Goal: Task Accomplishment & Management: Use online tool/utility

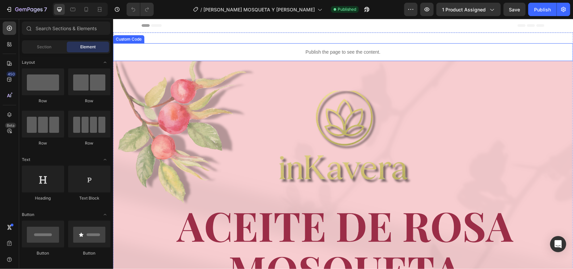
click at [289, 53] on p "Publish the page to see the content." at bounding box center [343, 51] width 460 height 7
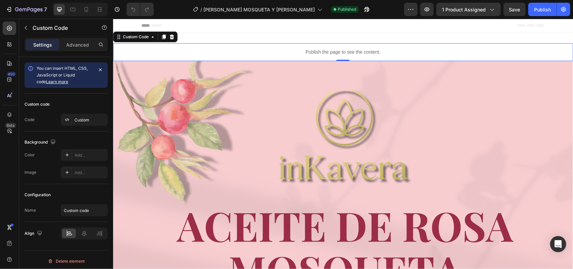
click at [282, 56] on div "Publish the page to see the content." at bounding box center [343, 52] width 460 height 18
click at [78, 123] on div "Custom" at bounding box center [84, 120] width 47 height 12
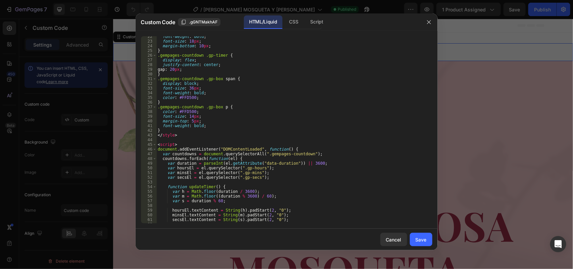
scroll to position [146, 0]
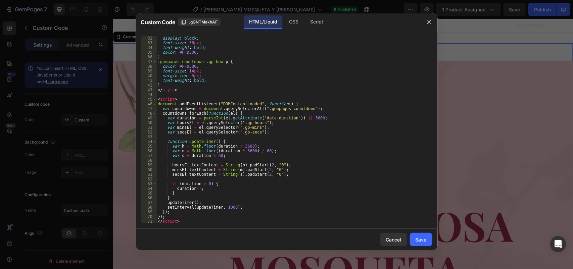
type textarea "</script>"
click at [178, 222] on div "display : block ; font-size : 36 px ; font-weight : bold ; color : #FFD500 ; } …" at bounding box center [290, 134] width 269 height 197
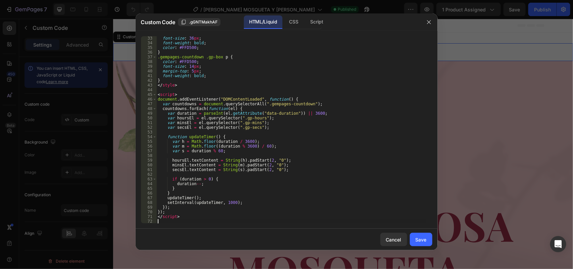
scroll to position [150, 0]
paste textarea "“Aclara manchas y cicatrices en solo 7 días con la Rosa Mosqueta 100% natural 🌹…"
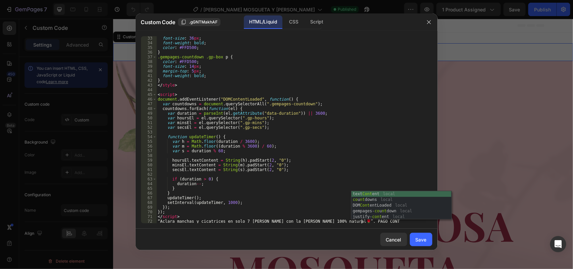
scroll to position [0, 17]
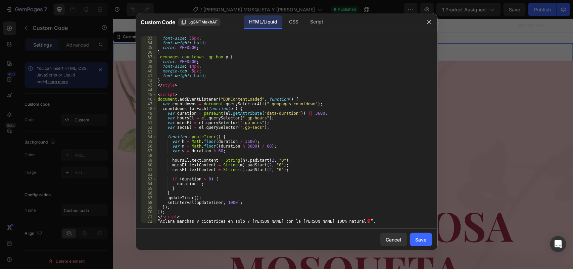
type textarea "“Aclara manchas y cicatrices en solo 7 días con la Rosa Mosqueta 100% natural 🌹…"
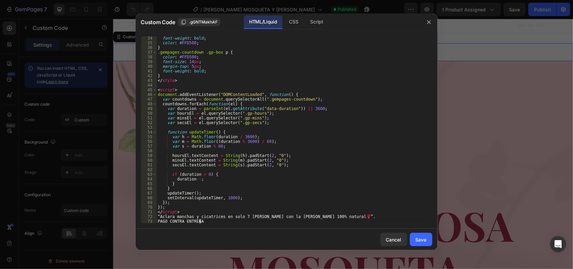
scroll to position [0, 3]
type textarea "PAGO CONTRA ENTREGA"
click at [416, 242] on div "Save" at bounding box center [420, 239] width 11 height 7
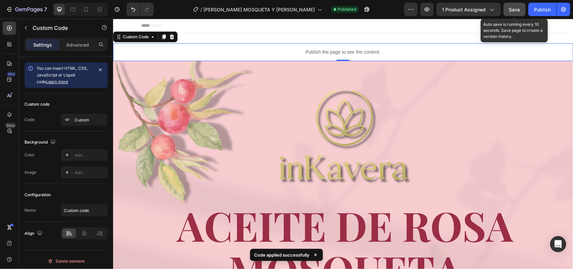
click at [518, 9] on span "Save" at bounding box center [514, 10] width 11 height 6
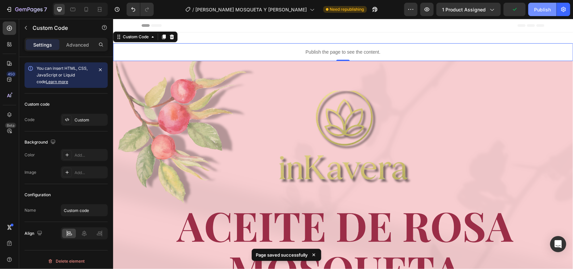
click at [543, 11] on div "Publish" at bounding box center [542, 9] width 17 height 7
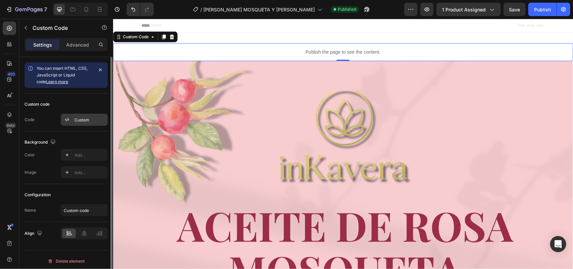
click at [83, 117] on div "Custom" at bounding box center [90, 120] width 32 height 6
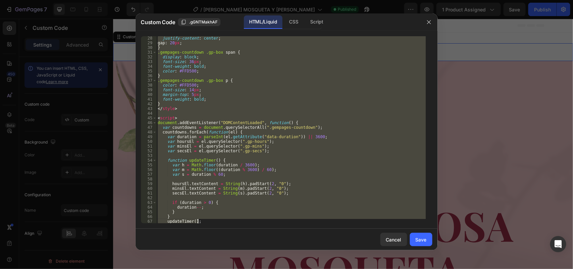
scroll to position [155, 0]
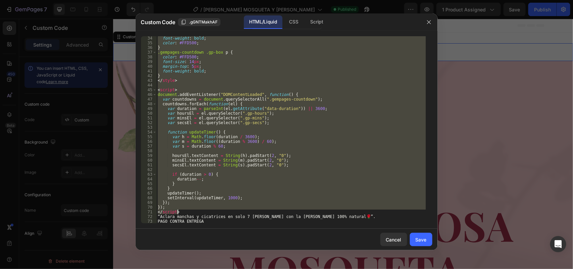
drag, startPoint x: 157, startPoint y: 40, endPoint x: 257, endPoint y: 210, distance: 197.7
click at [257, 210] on div "font-weight : bold ; color : #FFD500 ; } .gempages-countdown .gp-box p { color …" at bounding box center [290, 134] width 269 height 197
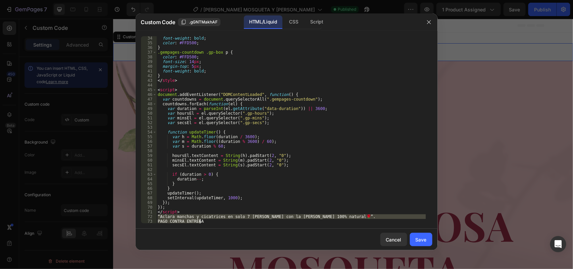
drag, startPoint x: 157, startPoint y: 215, endPoint x: 222, endPoint y: 221, distance: 65.3
click at [222, 221] on div "font-weight : bold ; color : #FFD500 ; } .gempages-countdown .gp-box p { color …" at bounding box center [290, 134] width 269 height 197
click at [232, 224] on div "“Aclara manchas y cicatrices en solo 7 días con la Rosa Mosqueta 100% natural 🌹…" at bounding box center [287, 130] width 302 height 198
click at [222, 222] on div "font-weight : bold ; color : #FFD500 ; } .gempages-countdown .gp-box p { color …" at bounding box center [290, 129] width 269 height 187
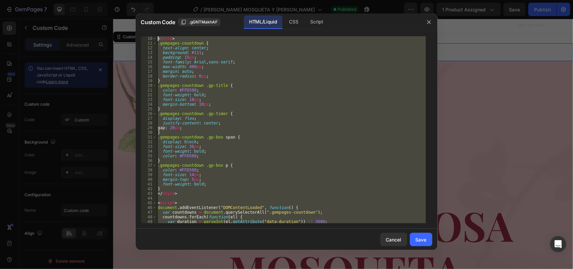
scroll to position [0, 0]
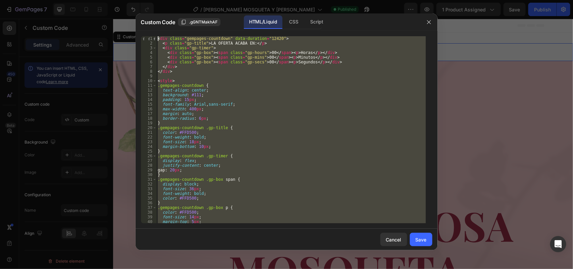
drag, startPoint x: 222, startPoint y: 222, endPoint x: 159, endPoint y: 7, distance: 224.5
click at [159, 7] on div "Custom Code .gGNTMakhAF HTML/Liquid CSS Script PAGO CONTRA ENTREGA 1 2 3 4 5 6 …" at bounding box center [286, 134] width 573 height 269
type textarea "<div class="gempages-countdown" data-duration="12420"> <p class="gp-title">LA O…"
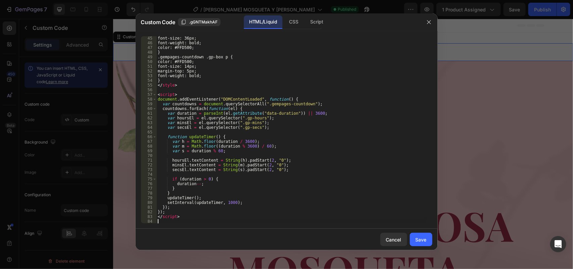
scroll to position [207, 0]
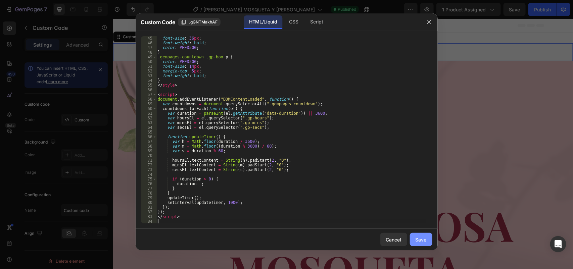
click at [420, 239] on div "Save" at bounding box center [420, 239] width 11 height 7
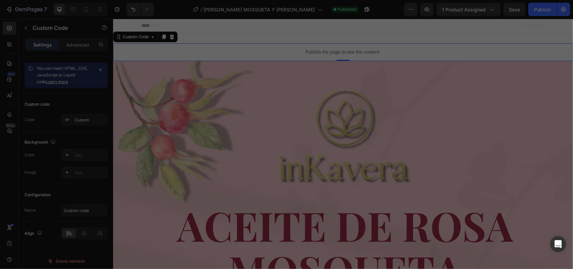
type textarea "</script>"
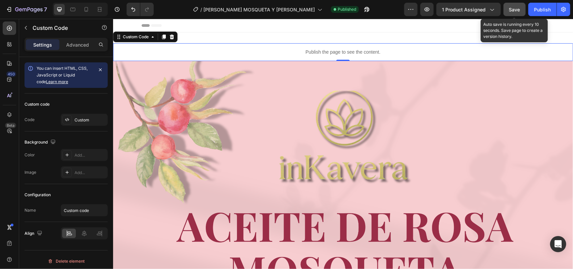
click at [514, 12] on div "Save" at bounding box center [514, 9] width 11 height 7
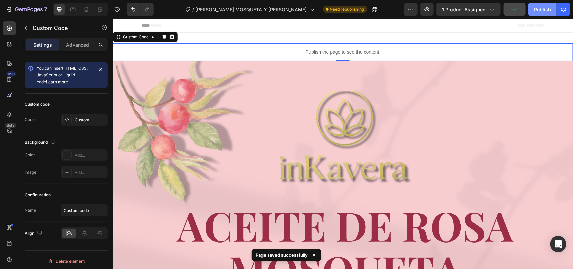
click at [542, 10] on div "Publish" at bounding box center [542, 9] width 17 height 7
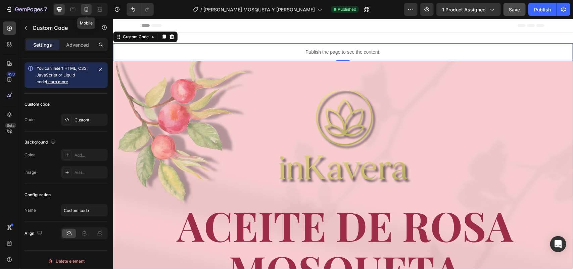
click at [86, 12] on icon at bounding box center [86, 9] width 7 height 7
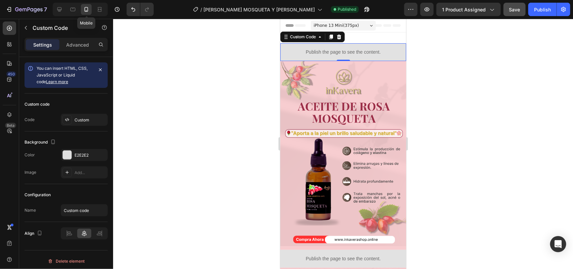
scroll to position [1, 0]
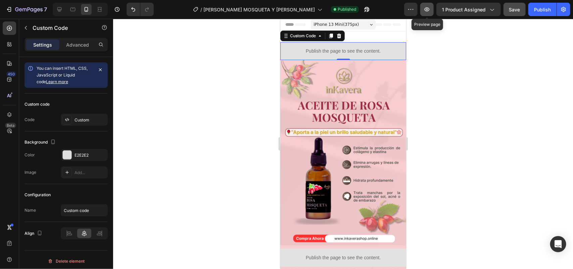
click at [425, 14] on button "button" at bounding box center [426, 9] width 13 height 13
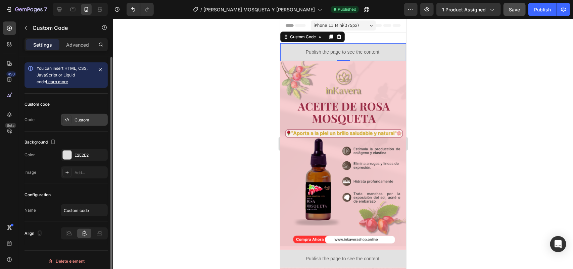
click at [87, 117] on div "Custom" at bounding box center [90, 120] width 32 height 6
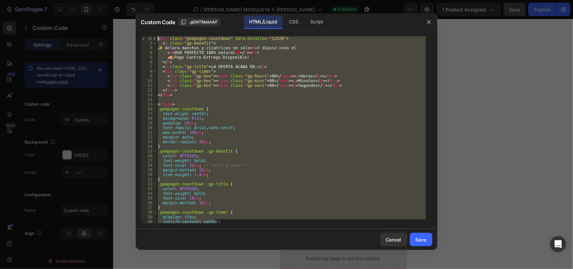
drag, startPoint x: 234, startPoint y: 223, endPoint x: 166, endPoint y: 9, distance: 224.5
click at [166, 9] on div "Custom Code .gGNTMakhAF HTML/Liquid CSS Script justify-content: center; 1 2 3 4…" at bounding box center [286, 134] width 573 height 269
type textarea "<div class="gempages-countdown" data-duration="12420"> <p class="gp-benefit">"
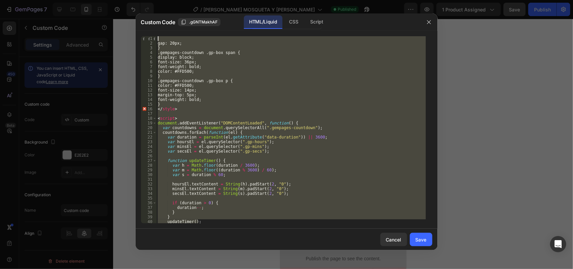
drag, startPoint x: 218, startPoint y: 221, endPoint x: 144, endPoint y: 14, distance: 219.4
click at [144, 14] on div "Custom Code .gGNTMakhAF HTML/Liquid CSS Script 1 2 3 4 5 6 7 8 9 10 11 12 13 14…" at bounding box center [287, 131] width 302 height 237
type textarea "gap: 20px;"
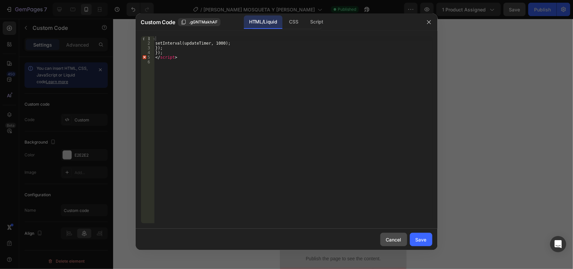
click at [399, 241] on div "Cancel" at bounding box center [393, 239] width 15 height 7
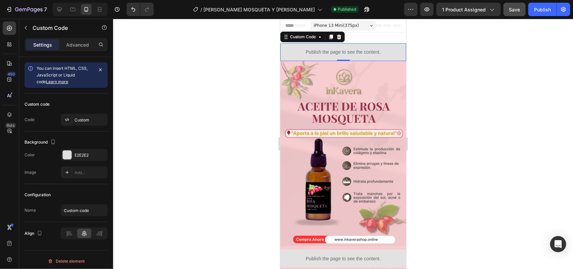
click at [342, 52] on p "Publish the page to see the content." at bounding box center [343, 51] width 126 height 7
click at [101, 120] on div "Custom" at bounding box center [90, 120] width 32 height 6
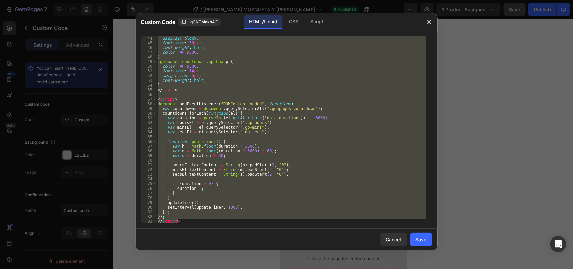
scroll to position [207, 0]
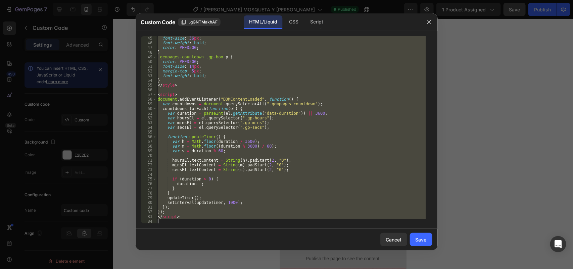
drag, startPoint x: 157, startPoint y: 40, endPoint x: 252, endPoint y: 238, distance: 219.7
click at [252, 238] on div "Custom Code .gGNTMakhAF HTML/Liquid CSS Script <div class="gempages-countdown" …" at bounding box center [287, 131] width 302 height 237
type textarea "</script>"
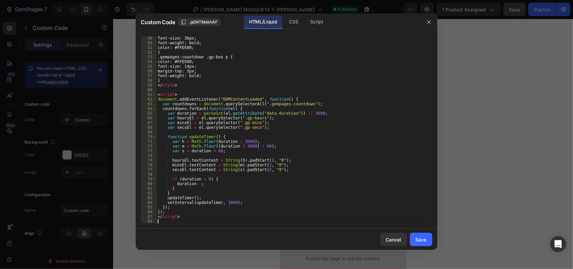
scroll to position [225, 0]
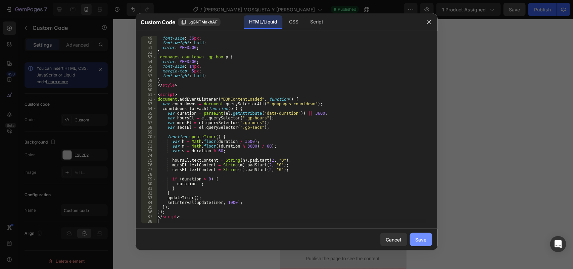
click at [425, 241] on div "Save" at bounding box center [420, 239] width 11 height 7
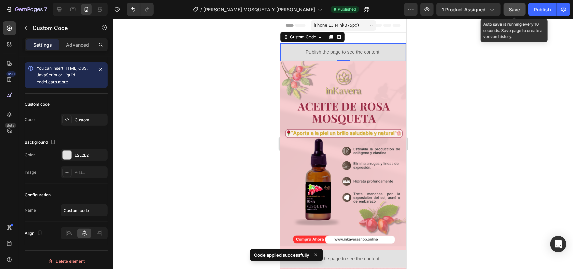
click at [512, 9] on span "Save" at bounding box center [514, 10] width 11 height 6
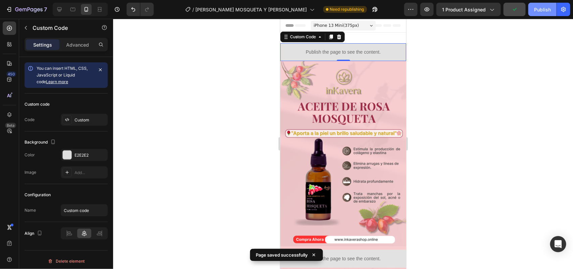
click at [531, 8] on button "Publish" at bounding box center [542, 9] width 28 height 13
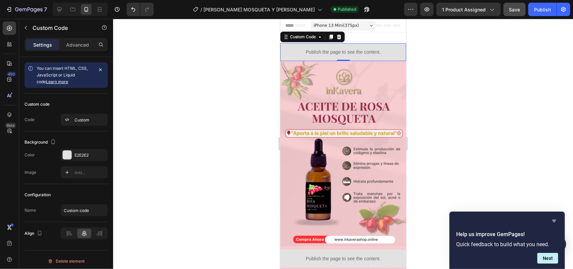
click at [555, 220] on icon "Hide survey" at bounding box center [554, 221] width 4 height 3
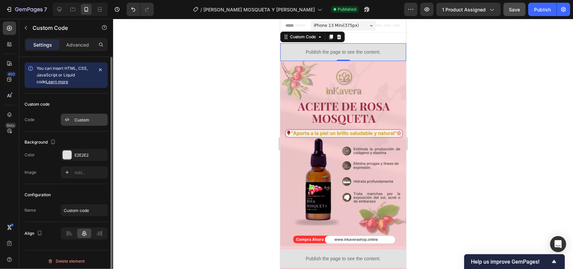
click at [84, 119] on div "Custom" at bounding box center [90, 120] width 32 height 6
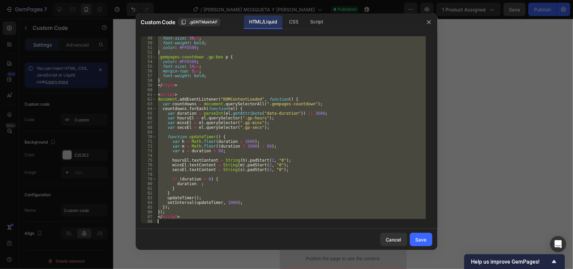
drag, startPoint x: 157, startPoint y: 39, endPoint x: 284, endPoint y: 244, distance: 241.8
click at [284, 244] on div "Custom Code .gGNTMakhAF HTML/Liquid CSS Script <div class="gempages-countdown" …" at bounding box center [287, 131] width 302 height 237
type textarea "</script>"
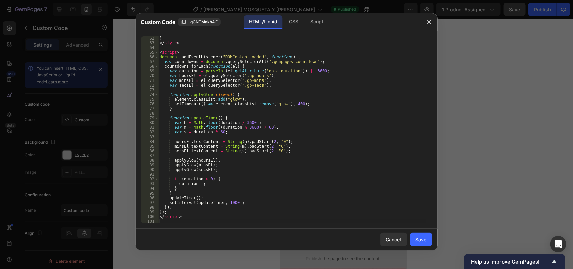
scroll to position [287, 0]
click at [418, 237] on div "Save" at bounding box center [420, 239] width 11 height 7
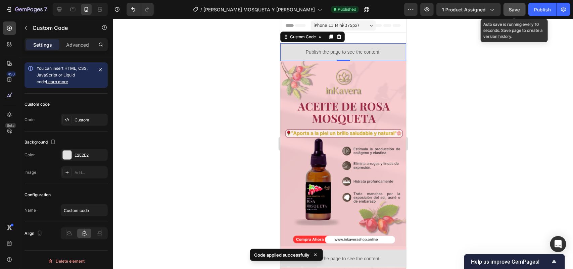
click at [513, 10] on span "Save" at bounding box center [514, 10] width 11 height 6
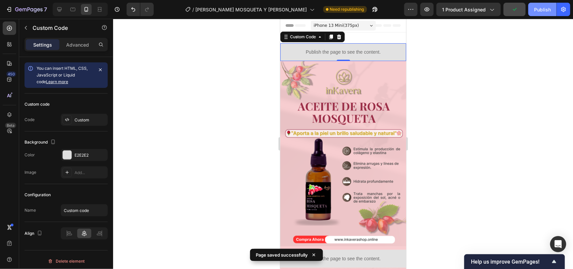
click at [543, 9] on div "Publish" at bounding box center [542, 9] width 17 height 7
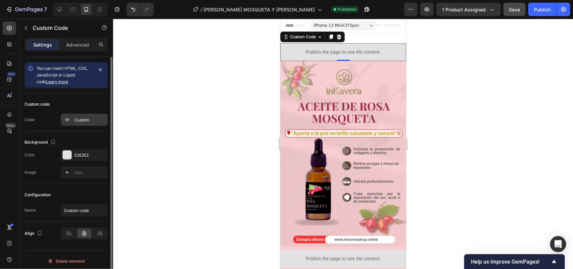
click at [86, 119] on div "Custom" at bounding box center [90, 120] width 32 height 6
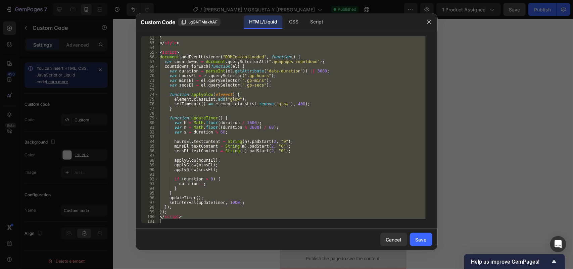
drag, startPoint x: 159, startPoint y: 41, endPoint x: 273, endPoint y: 250, distance: 238.7
click at [273, 250] on div "Custom Code .gGNTMakhAF HTML/Liquid CSS Script <div class="gempages-countdown" …" at bounding box center [287, 131] width 302 height 237
type textarea "</script>"
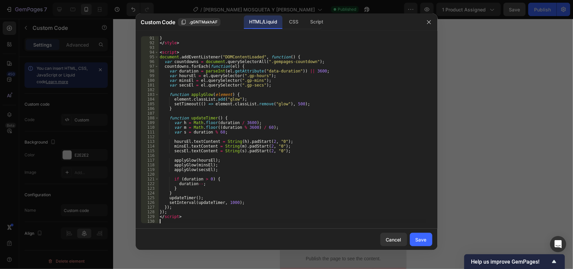
scroll to position [423, 0]
click at [429, 239] on button "Save" at bounding box center [421, 239] width 22 height 13
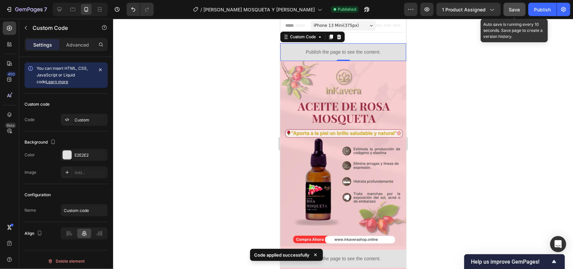
click at [518, 5] on button "Save" at bounding box center [514, 9] width 22 height 13
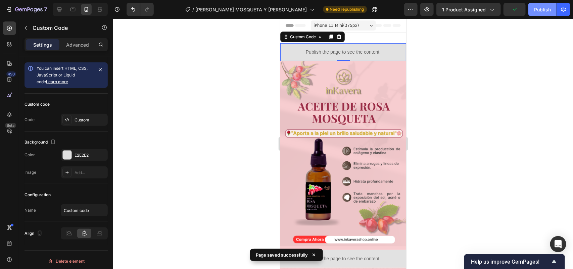
click at [539, 7] on div "Publish" at bounding box center [542, 9] width 17 height 7
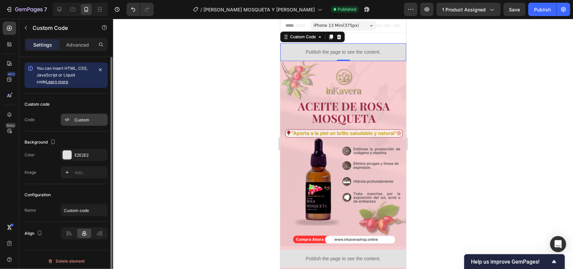
click at [87, 121] on div "Custom" at bounding box center [90, 120] width 32 height 6
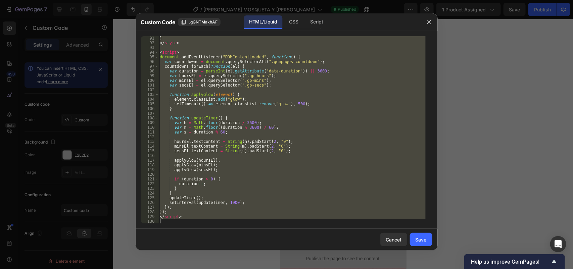
drag, startPoint x: 159, startPoint y: 38, endPoint x: 393, endPoint y: 279, distance: 336.4
click at [393, 0] on html "7 / [PERSON_NAME] MOSQUETA Y [PERSON_NAME] Published Preview 1 product assigned…" at bounding box center [286, 0] width 573 height 0
type textarea "</script>"
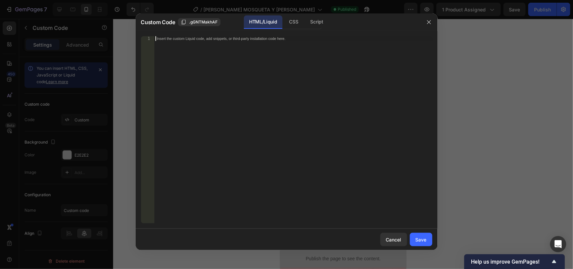
paste textarea "var s = duration % 60;"
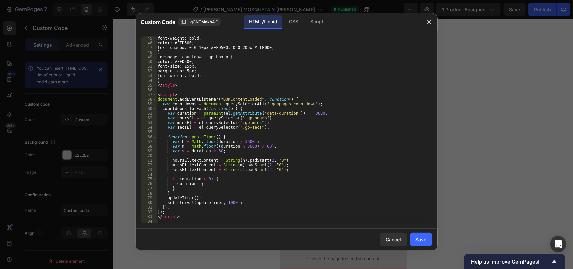
scroll to position [207, 0]
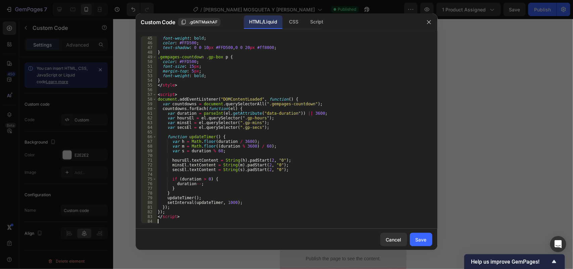
click at [379, 150] on div "font-weight : bold ; color : #FFD500 ; text-shadow : 0 0 10 px #FFD500 , 0 0 20…" at bounding box center [290, 134] width 269 height 197
type textarea "var s = duration % 60;"
click at [421, 238] on div "Save" at bounding box center [420, 239] width 11 height 7
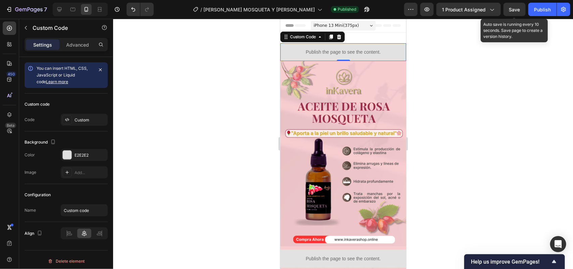
click at [510, 12] on span "Save" at bounding box center [514, 10] width 11 height 6
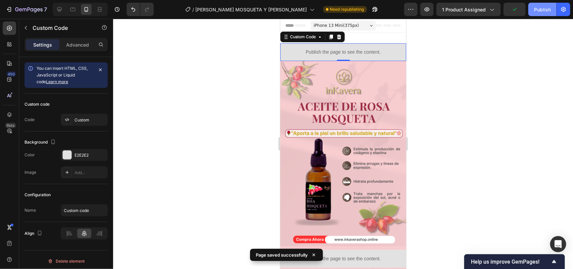
click at [543, 6] on div "Publish" at bounding box center [542, 9] width 17 height 7
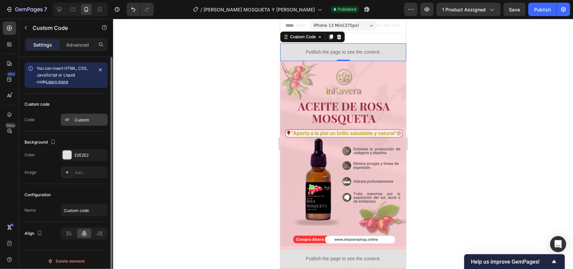
click at [98, 121] on div "Custom" at bounding box center [90, 120] width 32 height 6
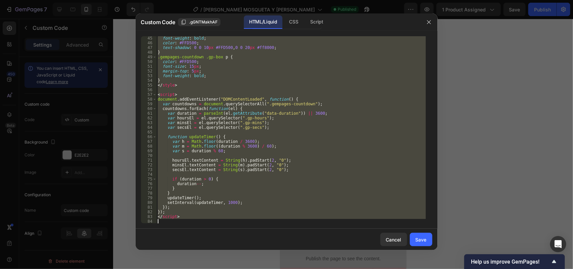
drag, startPoint x: 158, startPoint y: 41, endPoint x: 299, endPoint y: 250, distance: 253.0
click at [299, 250] on div "Custom Code .gGNTMakhAF HTML/Liquid CSS Script <div class="gempages-countdown" …" at bounding box center [287, 131] width 302 height 237
type textarea "</script>"
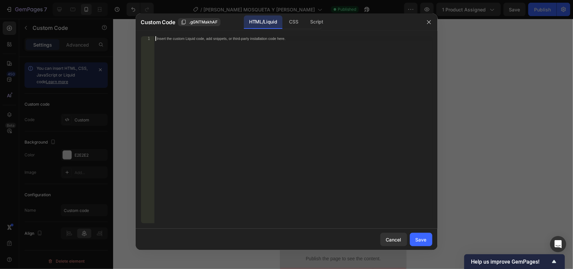
scroll to position [230, 0]
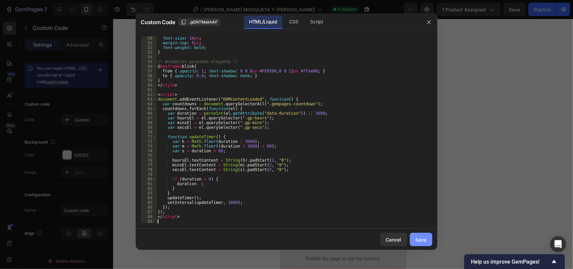
click at [417, 240] on div "Save" at bounding box center [420, 239] width 11 height 7
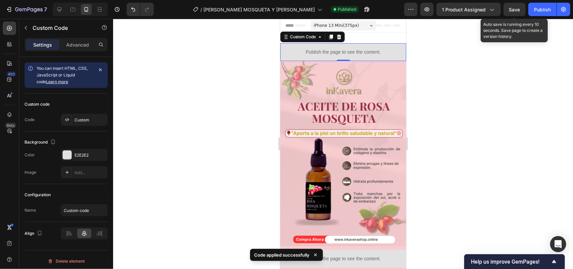
click at [511, 12] on span "Save" at bounding box center [514, 10] width 11 height 6
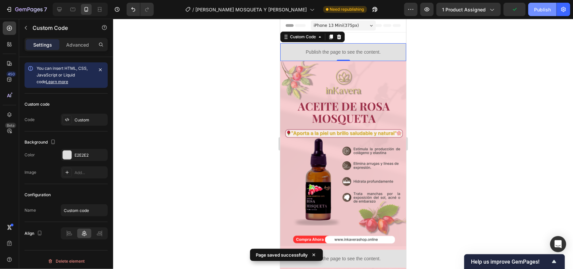
click at [543, 9] on div "Publish" at bounding box center [542, 9] width 17 height 7
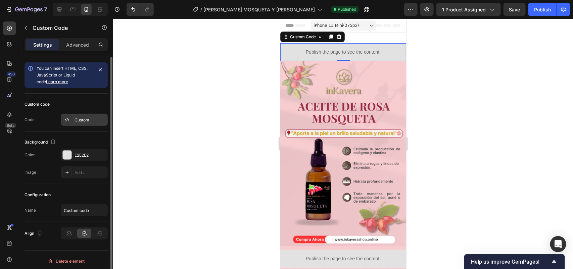
click at [94, 120] on div "Custom" at bounding box center [90, 120] width 32 height 6
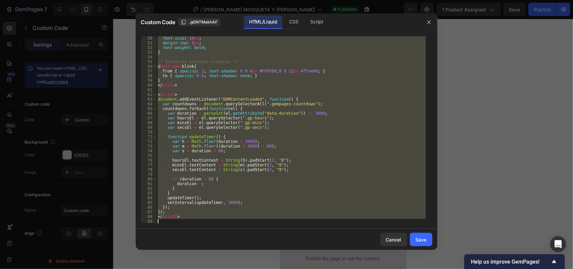
drag, startPoint x: 157, startPoint y: 39, endPoint x: 367, endPoint y: 264, distance: 307.8
click at [367, 264] on div "Custom Code .gGNTMakhAF HTML/Liquid CSS Script <div class="gempages-countdown" …" at bounding box center [286, 134] width 573 height 269
type textarea "</script>"
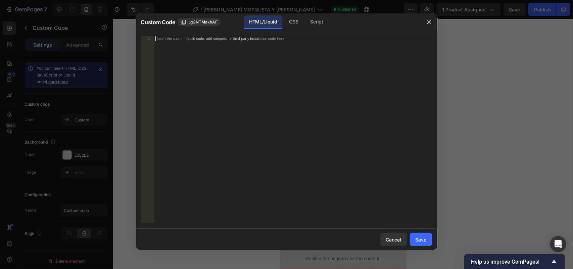
scroll to position [244, 0]
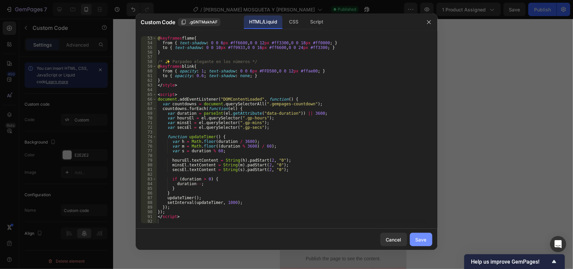
click at [425, 240] on div "Save" at bounding box center [420, 239] width 11 height 7
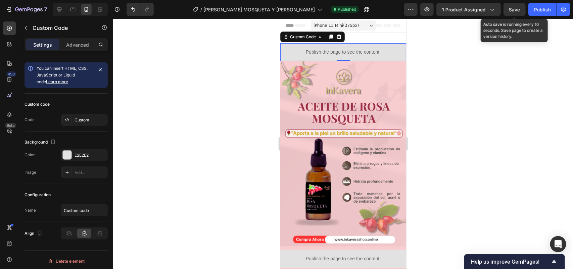
click at [514, 11] on span "Save" at bounding box center [514, 10] width 11 height 6
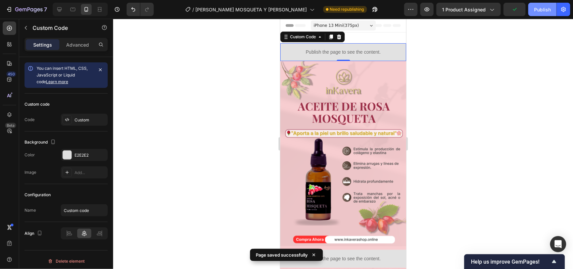
click at [543, 10] on div "Publish" at bounding box center [542, 9] width 17 height 7
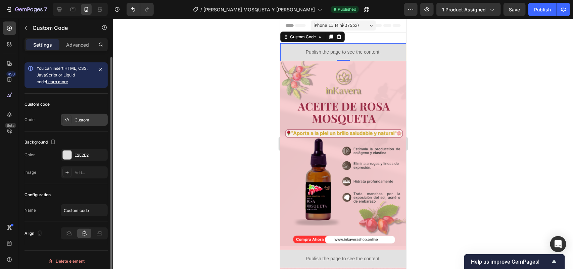
click at [82, 121] on div "Custom" at bounding box center [90, 120] width 32 height 6
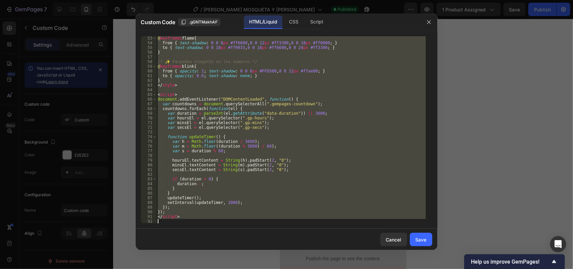
drag, startPoint x: 158, startPoint y: 39, endPoint x: 359, endPoint y: 284, distance: 316.8
click at [359, 0] on html "7 / [PERSON_NAME] MOSQUETA Y [PERSON_NAME] Published Preview 1 product assigned…" at bounding box center [286, 0] width 573 height 0
type textarea "</script>"
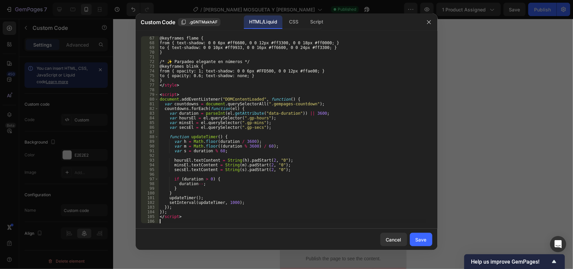
scroll to position [315, 0]
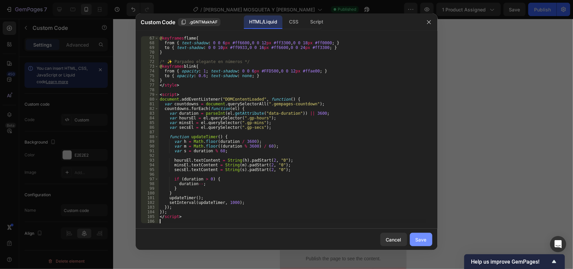
click at [420, 242] on div "Save" at bounding box center [420, 239] width 11 height 7
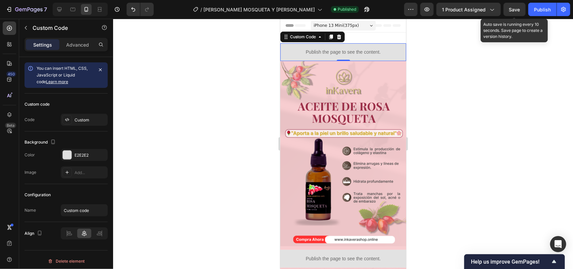
click at [512, 10] on span "Save" at bounding box center [514, 10] width 11 height 6
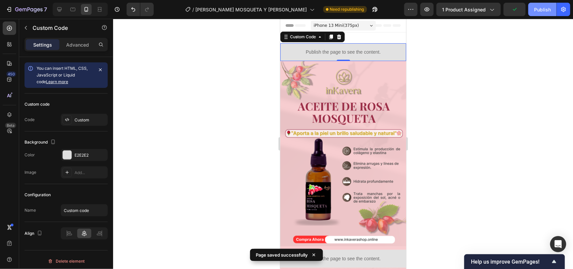
click at [537, 12] on div "Publish" at bounding box center [542, 9] width 17 height 7
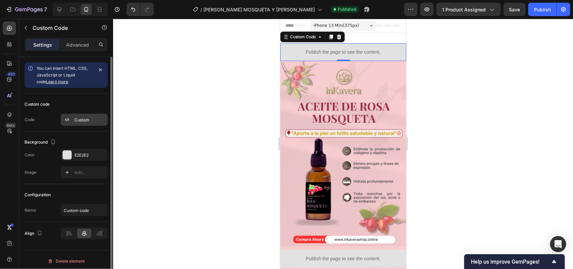
click at [75, 119] on div "Custom" at bounding box center [90, 120] width 32 height 6
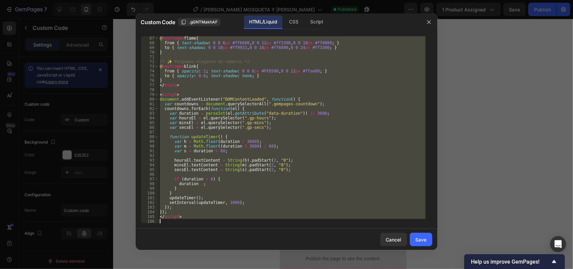
drag, startPoint x: 160, startPoint y: 39, endPoint x: 309, endPoint y: 289, distance: 291.0
click at [309, 0] on html "7 / [PERSON_NAME] MOSQUETA Y [PERSON_NAME] Published Preview 1 product assigned…" at bounding box center [286, 0] width 573 height 0
type textarea "</script>"
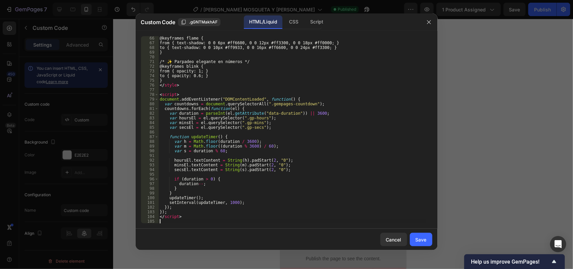
scroll to position [310, 0]
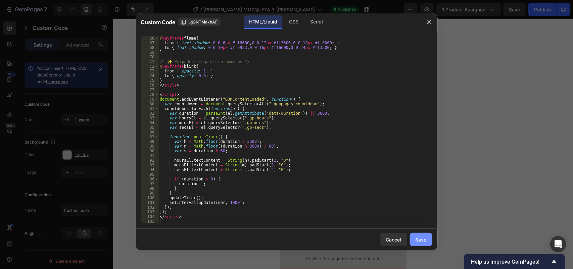
click at [424, 240] on div "Save" at bounding box center [420, 239] width 11 height 7
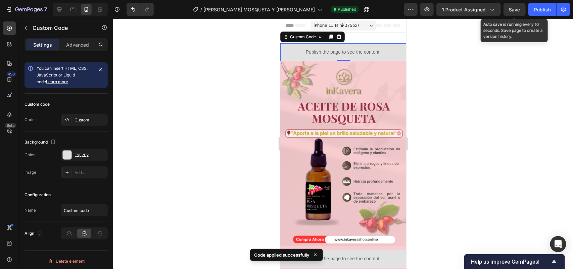
click at [517, 6] on div "Save" at bounding box center [514, 9] width 11 height 7
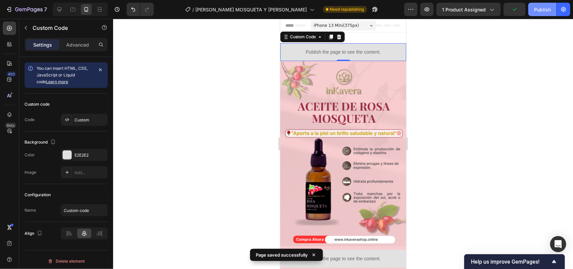
click at [539, 9] on div "Publish" at bounding box center [542, 9] width 17 height 7
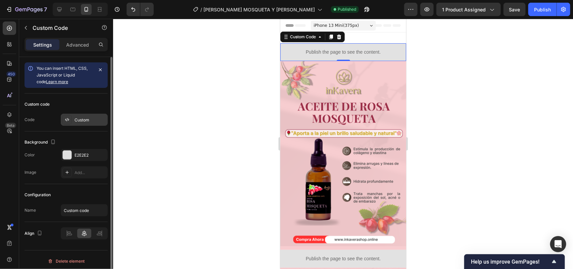
click at [97, 121] on div "Custom" at bounding box center [90, 120] width 32 height 6
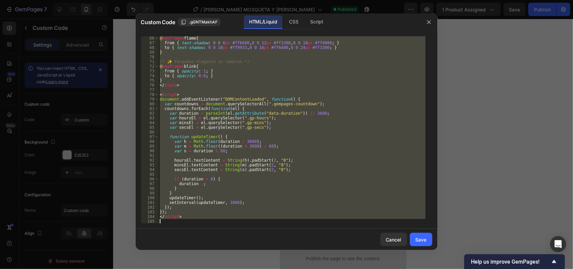
drag, startPoint x: 159, startPoint y: 40, endPoint x: 332, endPoint y: 289, distance: 302.9
click at [332, 0] on html "7 / [PERSON_NAME] MOSQUETA Y [PERSON_NAME] Published Preview 1 product assigned…" at bounding box center [286, 0] width 573 height 0
type textarea "</script>"
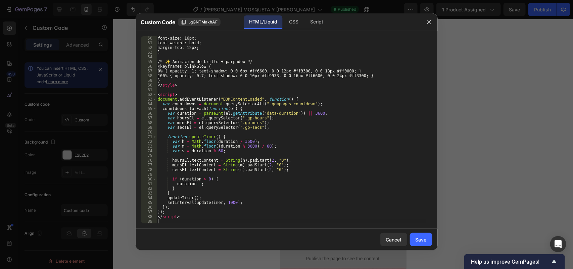
scroll to position [235, 0]
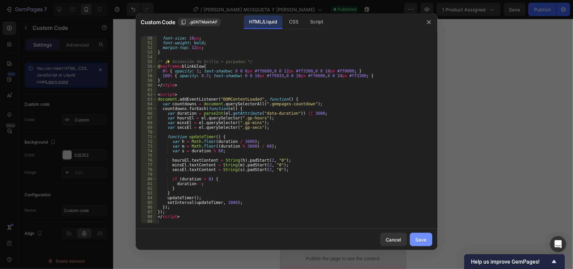
click at [425, 241] on div "Save" at bounding box center [420, 239] width 11 height 7
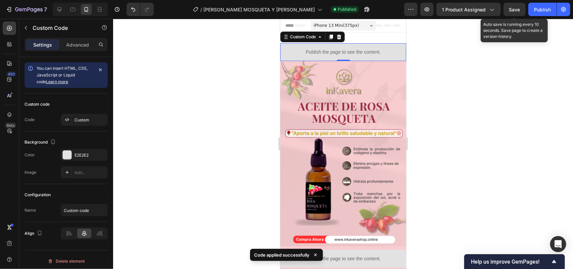
click at [520, 8] on span "Save" at bounding box center [514, 10] width 11 height 6
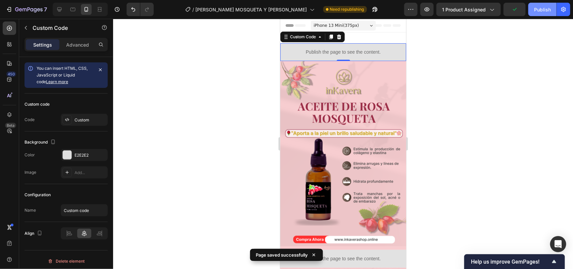
click at [542, 9] on div "Publish" at bounding box center [542, 9] width 17 height 7
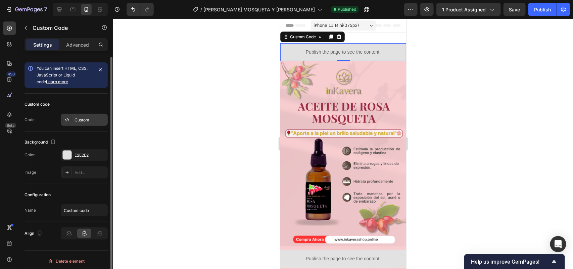
click at [91, 119] on div "Custom" at bounding box center [90, 120] width 32 height 6
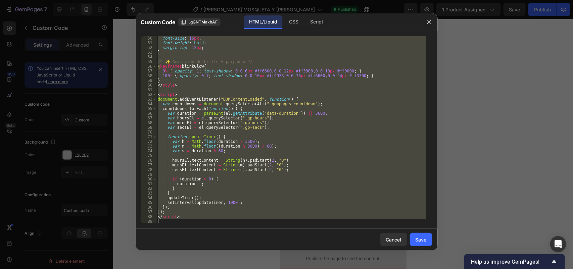
drag, startPoint x: 157, startPoint y: 39, endPoint x: 363, endPoint y: 274, distance: 313.3
click at [363, 0] on html "7 / [PERSON_NAME] MOSQUETA Y [PERSON_NAME] Published Preview 1 product assigned…" at bounding box center [286, 0] width 573 height 0
type textarea "</script>"
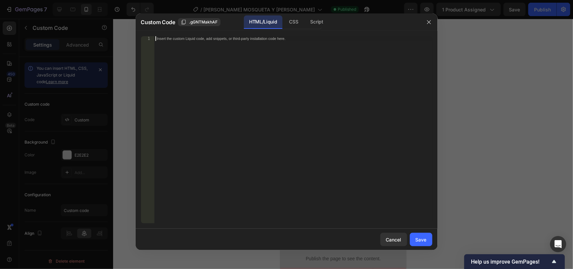
scroll to position [230, 0]
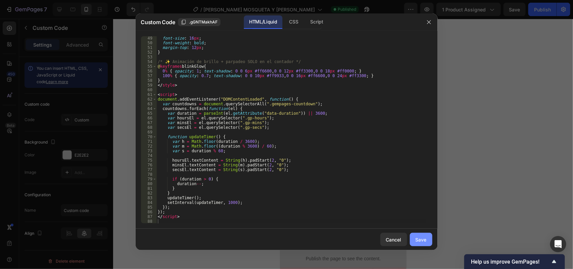
click at [420, 241] on div "Save" at bounding box center [420, 239] width 11 height 7
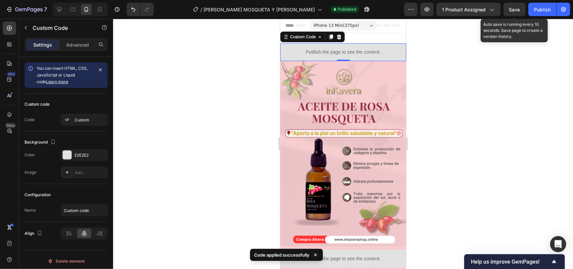
click at [510, 7] on span "Save" at bounding box center [514, 10] width 11 height 6
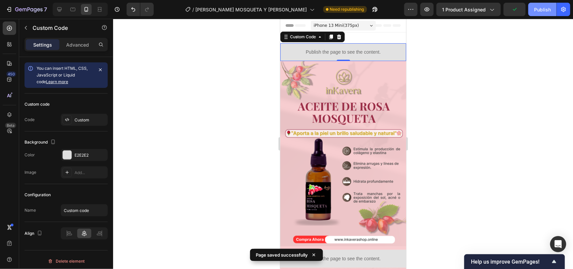
click at [547, 8] on div "Publish" at bounding box center [542, 9] width 17 height 7
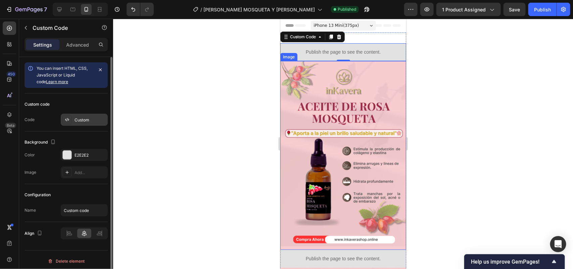
click at [86, 118] on div "Custom" at bounding box center [90, 120] width 32 height 6
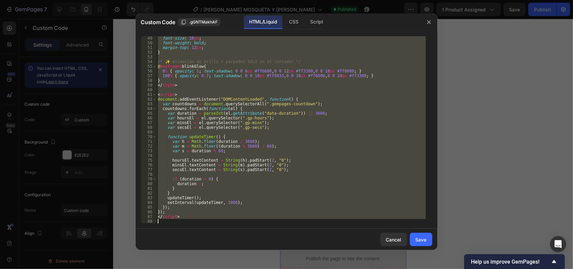
drag, startPoint x: 158, startPoint y: 40, endPoint x: 331, endPoint y: 289, distance: 303.3
click at [331, 0] on html "7 / [PERSON_NAME] MOSQUETA Y [PERSON_NAME] Published Preview 1 product assigned…" at bounding box center [286, 0] width 573 height 0
type textarea "</script>"
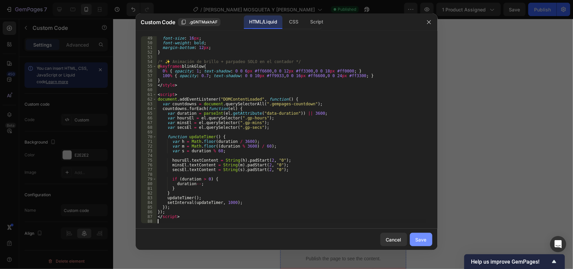
click at [425, 237] on div "Save" at bounding box center [420, 239] width 11 height 7
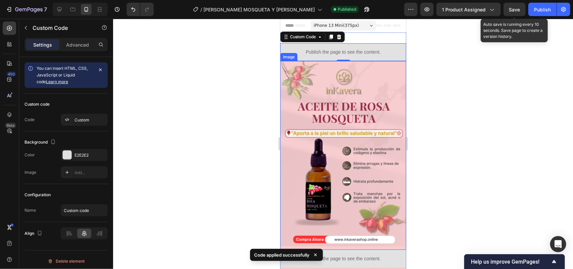
click at [512, 7] on span "Save" at bounding box center [514, 10] width 11 height 6
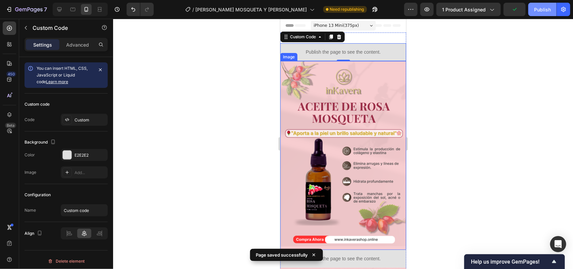
click at [546, 9] on div "Publish" at bounding box center [542, 9] width 17 height 7
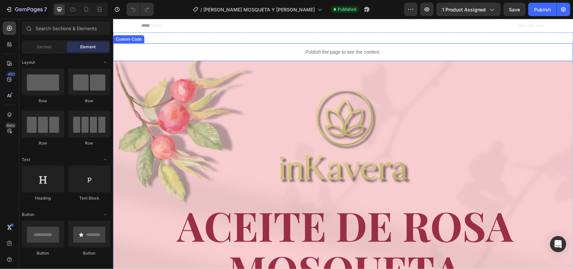
click at [296, 46] on div "Publish the page to see the content." at bounding box center [343, 52] width 460 height 18
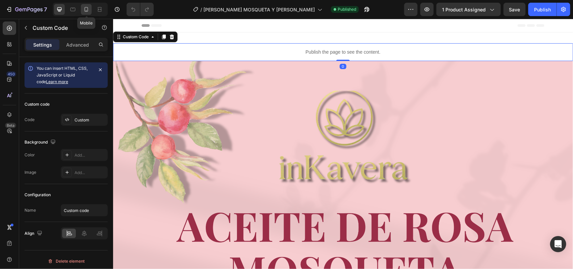
click at [83, 7] on icon at bounding box center [86, 9] width 7 height 7
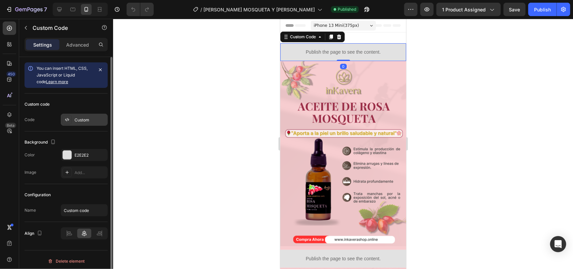
scroll to position [1, 0]
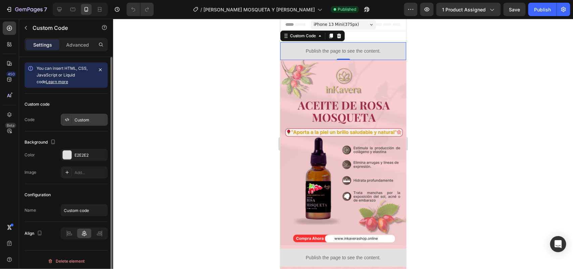
click at [86, 121] on div "Custom" at bounding box center [90, 120] width 32 height 6
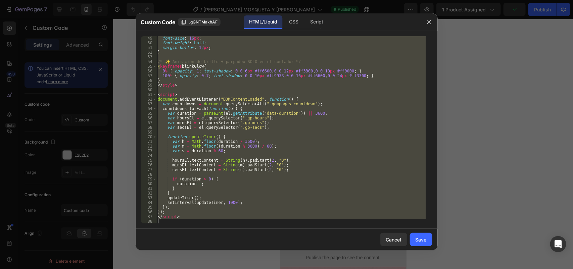
scroll to position [230, 0]
drag, startPoint x: 158, startPoint y: 40, endPoint x: 398, endPoint y: 289, distance: 346.1
click at [398, 0] on html "7 / [PERSON_NAME] MOSQUETA Y [PERSON_NAME] Published Preview 1 product assigned…" at bounding box center [286, 0] width 573 height 0
type textarea "</script>"
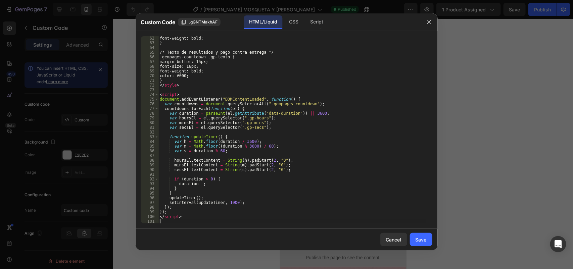
scroll to position [291, 0]
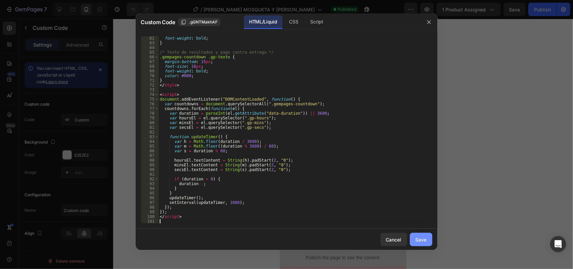
click at [422, 242] on div "Save" at bounding box center [420, 239] width 11 height 7
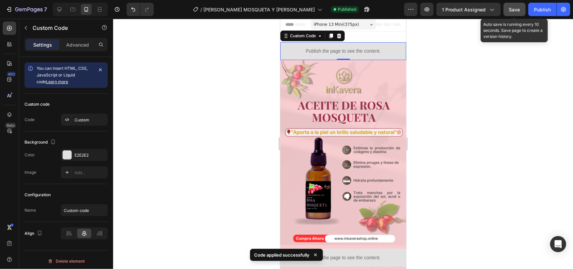
click at [514, 9] on span "Save" at bounding box center [514, 10] width 11 height 6
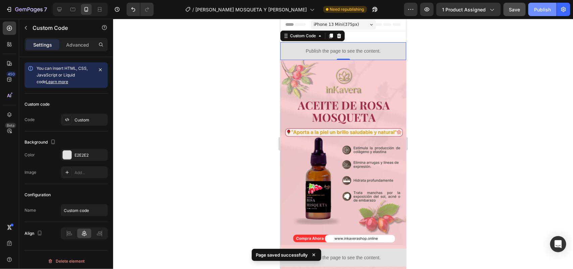
click at [536, 13] on button "Publish" at bounding box center [542, 9] width 28 height 13
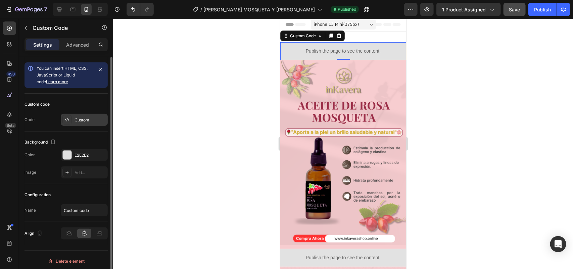
click at [92, 126] on div "Custom" at bounding box center [84, 120] width 47 height 12
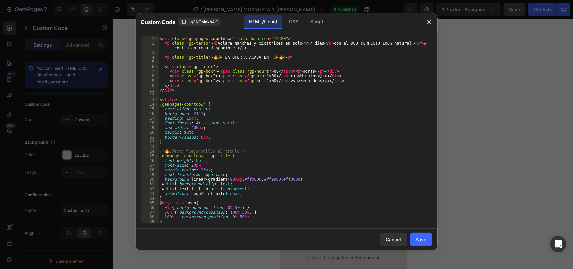
click at [93, 122] on div at bounding box center [286, 134] width 573 height 269
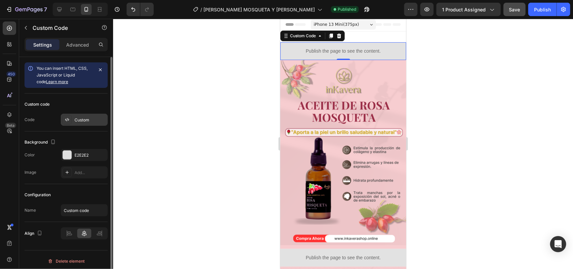
click at [96, 121] on div "Custom" at bounding box center [90, 120] width 32 height 6
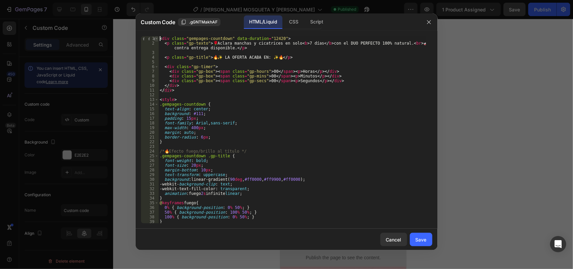
click at [158, 39] on span at bounding box center [157, 38] width 4 height 5
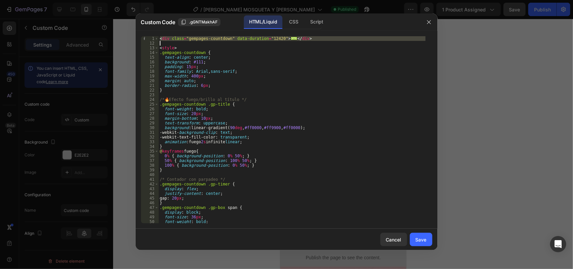
drag, startPoint x: 160, startPoint y: 39, endPoint x: 183, endPoint y: 44, distance: 23.0
click at [183, 44] on div "< div class = "gempages-countdown" data-duration = "12420" > ... </ div > < sty…" at bounding box center [291, 134] width 267 height 197
type textarea "</div>"
click at [169, 44] on div "< div class = "gempages-countdown" data-duration = "12420" > ... </ div > < sty…" at bounding box center [291, 129] width 267 height 187
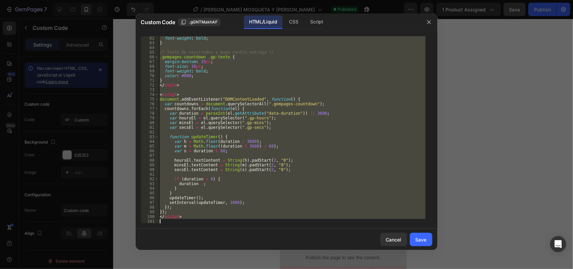
scroll to position [240, 0]
drag, startPoint x: 160, startPoint y: 39, endPoint x: 365, endPoint y: 289, distance: 323.2
click at [365, 0] on html "7 / [PERSON_NAME] MOSQUETA Y [PERSON_NAME] Published Preview 1 product assigned…" at bounding box center [286, 0] width 573 height 0
type textarea "</script>"
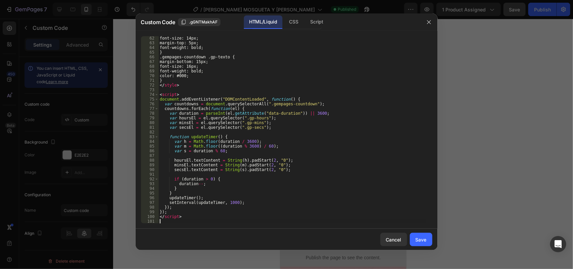
scroll to position [291, 0]
drag, startPoint x: 420, startPoint y: 238, endPoint x: 518, endPoint y: 71, distance: 193.7
click at [420, 238] on div "Save" at bounding box center [420, 239] width 11 height 7
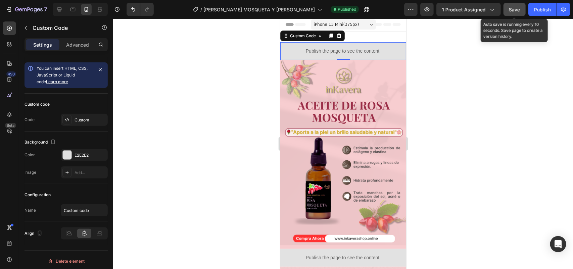
click at [512, 3] on button "Save" at bounding box center [514, 9] width 22 height 13
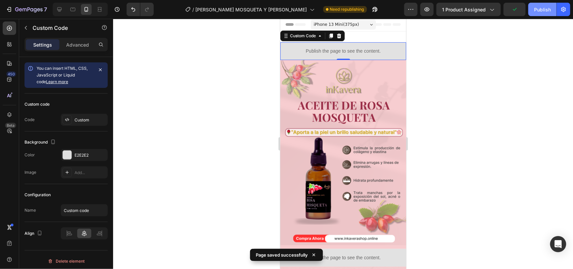
click at [548, 7] on div "Publish" at bounding box center [542, 9] width 17 height 7
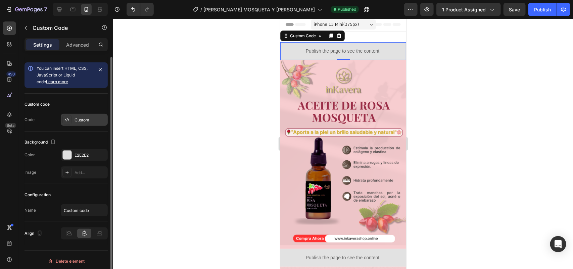
click at [93, 117] on div "Custom" at bounding box center [90, 120] width 32 height 6
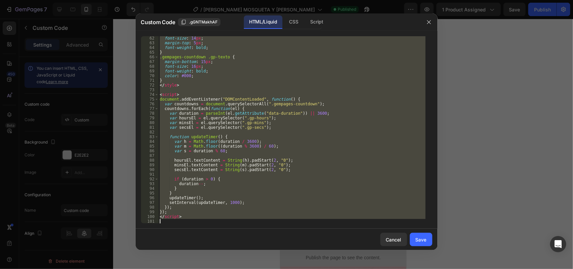
drag, startPoint x: 161, startPoint y: 39, endPoint x: 423, endPoint y: 289, distance: 361.6
click at [423, 0] on html "7 / [PERSON_NAME] MOSQUETA Y [PERSON_NAME] Published Preview 1 product assigned…" at bounding box center [286, 0] width 573 height 0
type textarea "<"
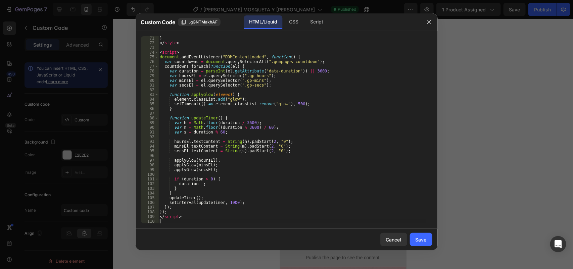
scroll to position [329, 0]
click at [425, 239] on div "Save" at bounding box center [420, 239] width 11 height 7
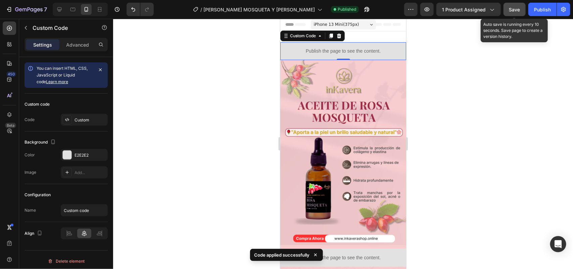
click at [507, 10] on button "Save" at bounding box center [514, 9] width 22 height 13
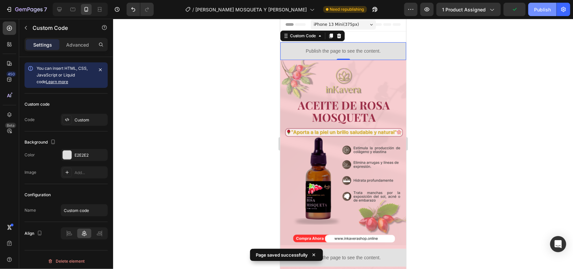
click at [541, 6] on div "Publish" at bounding box center [542, 9] width 17 height 7
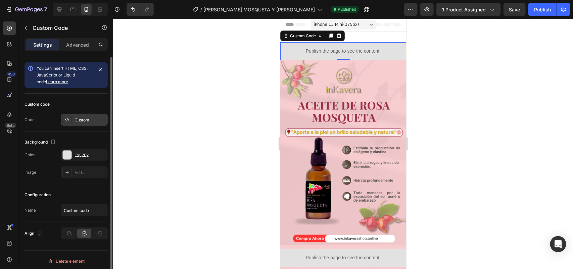
click at [99, 123] on div "Custom" at bounding box center [90, 120] width 32 height 6
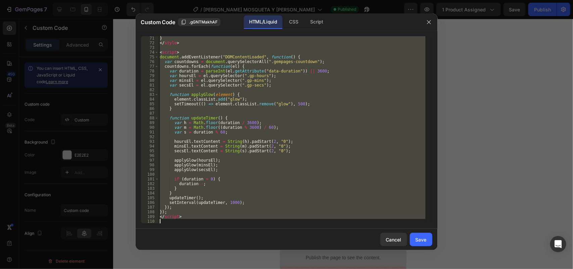
drag, startPoint x: 160, startPoint y: 40, endPoint x: 347, endPoint y: 289, distance: 311.2
click at [347, 0] on html "7 / [PERSON_NAME] MOSQUETA Y [PERSON_NAME] Published Preview 1 product assigned…" at bounding box center [286, 0] width 573 height 0
type textarea "</script>"
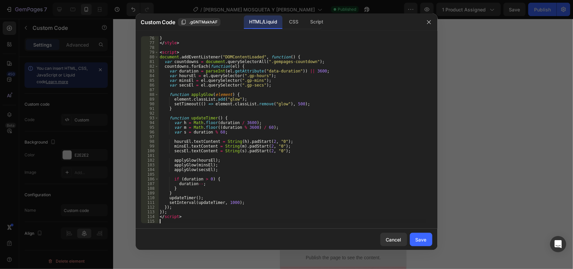
scroll to position [353, 0]
click at [421, 241] on div "Save" at bounding box center [420, 239] width 11 height 7
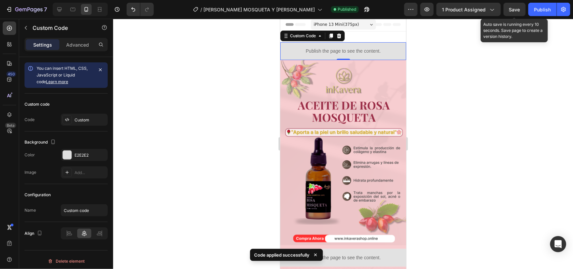
click at [514, 12] on span "Save" at bounding box center [514, 10] width 11 height 6
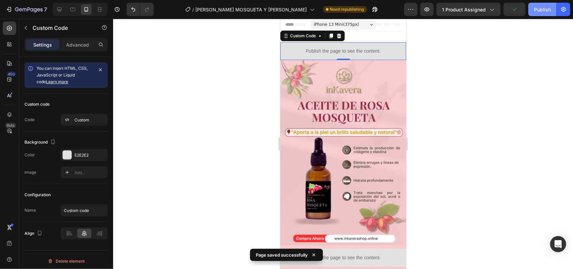
click at [543, 10] on div "Publish" at bounding box center [542, 9] width 17 height 7
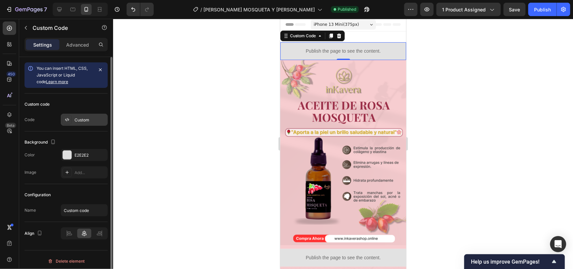
click at [87, 121] on div "Custom" at bounding box center [90, 120] width 32 height 6
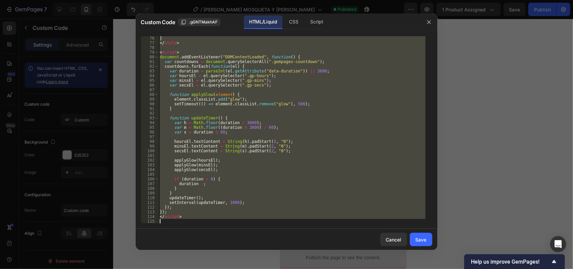
drag, startPoint x: 160, startPoint y: 38, endPoint x: 341, endPoint y: 289, distance: 309.5
click at [341, 0] on html "7 / [PERSON_NAME] MOSQUETA Y [PERSON_NAME] Published Preview 1 product assigned…" at bounding box center [286, 0] width 573 height 0
type textarea "</script>"
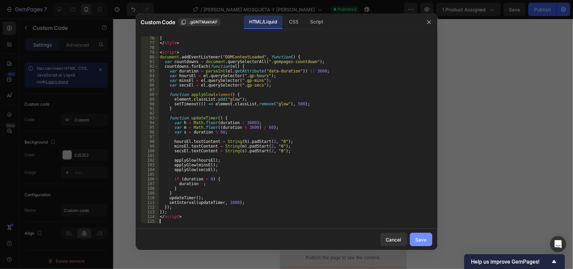
click at [420, 242] on div "Save" at bounding box center [420, 239] width 11 height 7
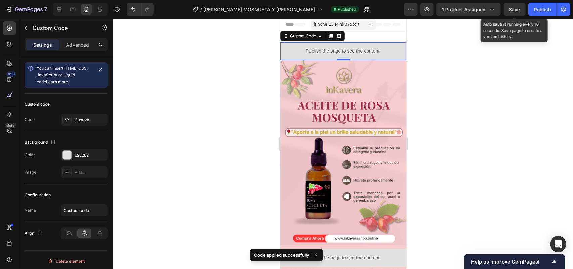
click at [513, 10] on span "Save" at bounding box center [514, 10] width 11 height 6
click at [544, 9] on div "Publish" at bounding box center [542, 9] width 17 height 7
